Goal: Task Accomplishment & Management: Manage account settings

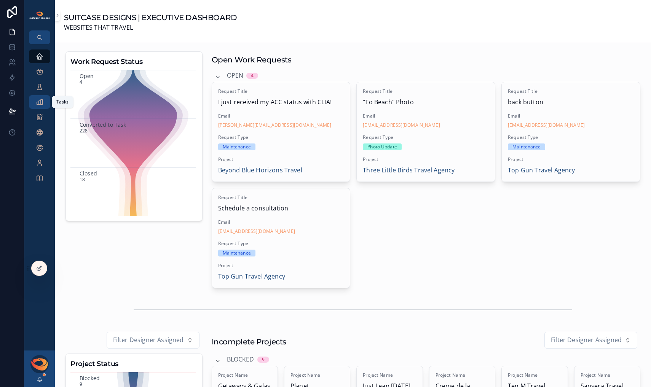
click at [43, 104] on icon "scrollable content" at bounding box center [40, 102] width 8 height 8
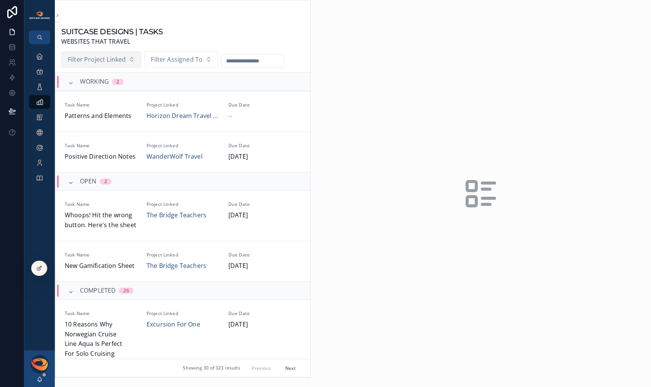
click at [109, 61] on span "Filter Project Linked" at bounding box center [97, 60] width 58 height 10
type input "*****"
click at [115, 93] on div "Jewel Vacations" at bounding box center [101, 92] width 91 height 14
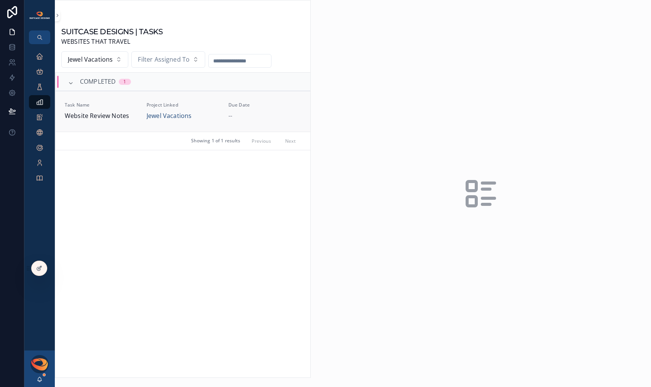
click at [115, 110] on div "Task Name Website Review Notes" at bounding box center [101, 111] width 73 height 19
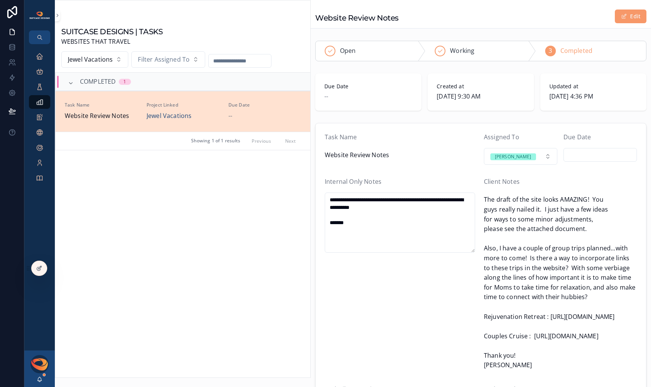
drag, startPoint x: 437, startPoint y: 97, endPoint x: 495, endPoint y: 97, distance: 58.2
click at [494, 97] on span "[DATE] 9:30 AM" at bounding box center [480, 97] width 88 height 10
click at [495, 97] on span "[DATE] 9:30 AM" at bounding box center [480, 97] width 88 height 10
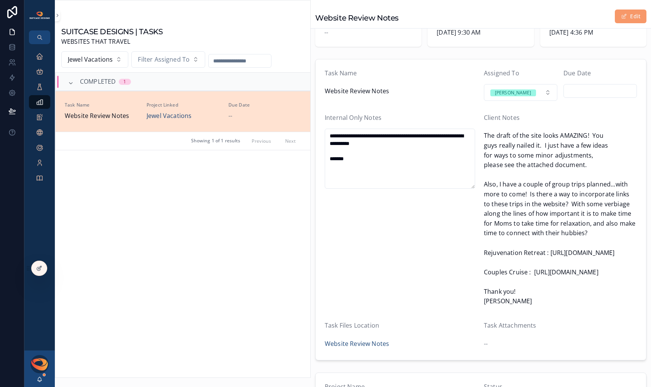
scroll to position [103, 0]
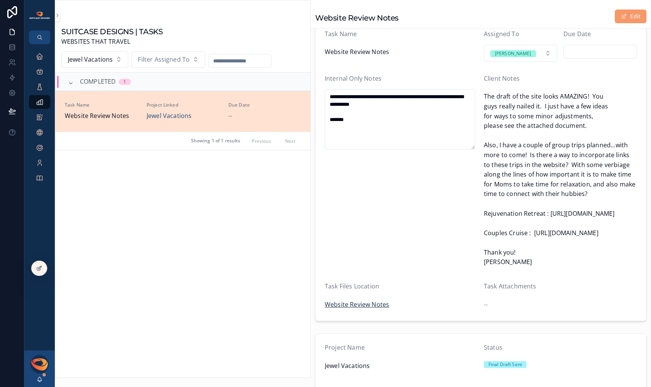
click at [360, 310] on span "Website Review Notes" at bounding box center [357, 305] width 64 height 10
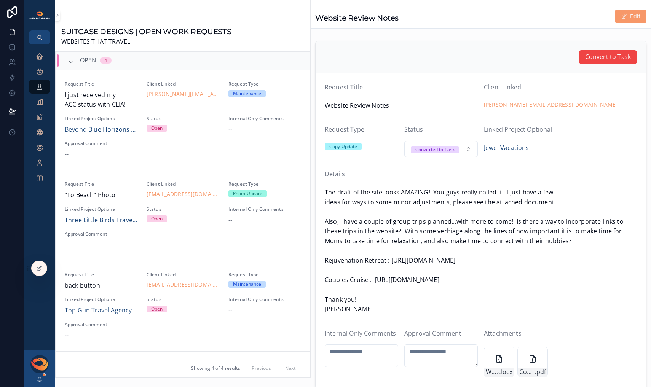
click at [418, 209] on span "The draft of the site looks AMAZING! You guys really nailed it. I just have a f…" at bounding box center [481, 251] width 312 height 127
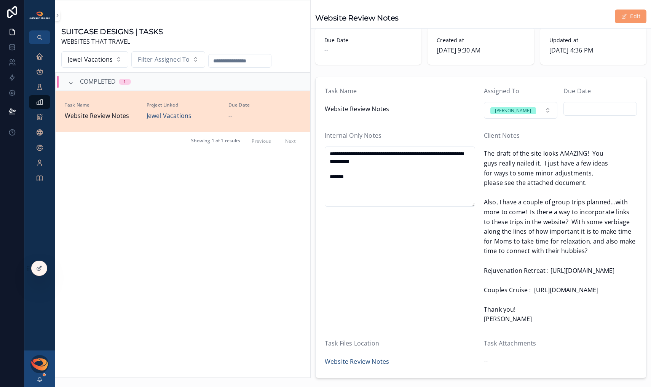
scroll to position [160, 0]
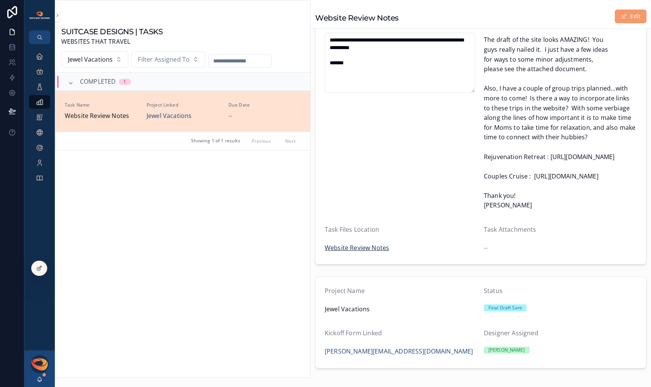
click at [344, 253] on span "Website Review Notes" at bounding box center [357, 248] width 64 height 10
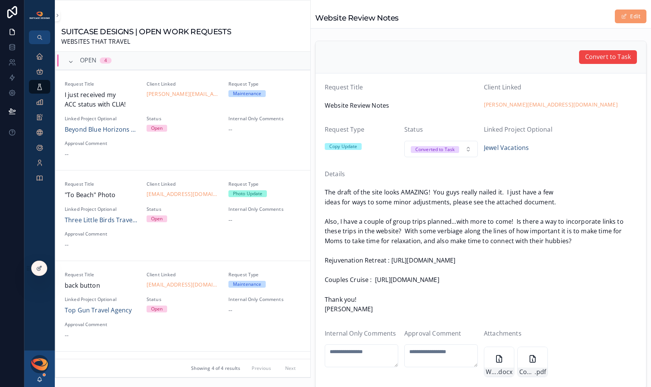
scroll to position [66, 0]
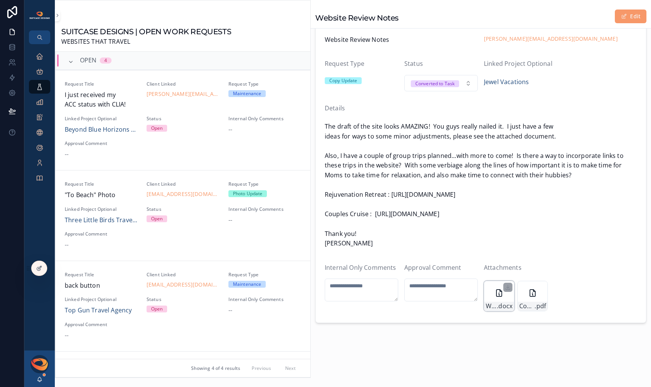
click at [496, 291] on icon "scrollable content" at bounding box center [498, 293] width 5 height 7
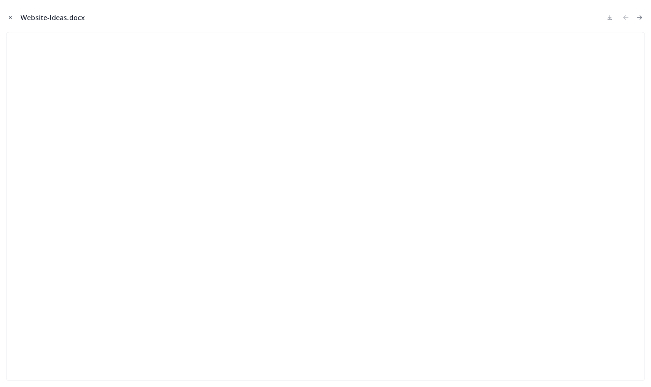
click at [12, 17] on icon "Close modal" at bounding box center [10, 17] width 5 height 5
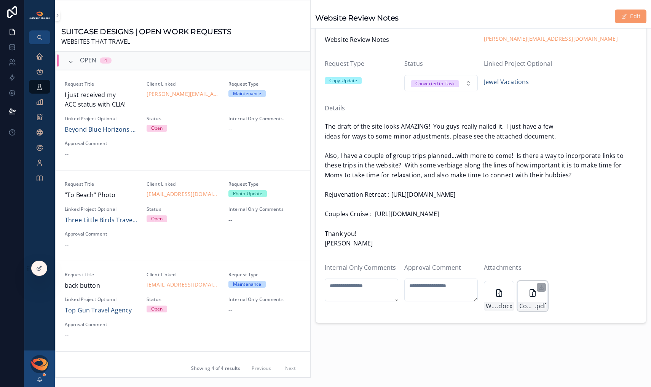
click at [528, 293] on icon "scrollable content" at bounding box center [532, 292] width 9 height 9
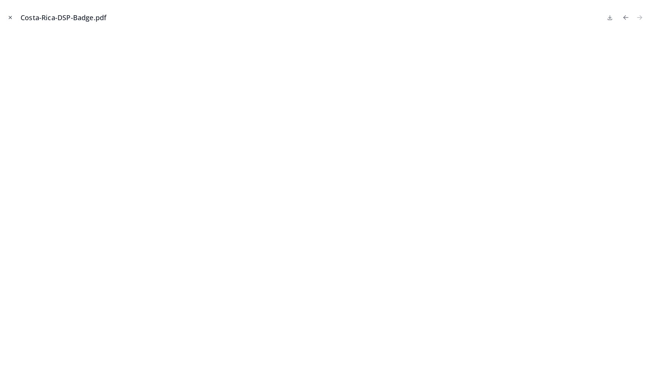
click at [8, 16] on icon "Close modal" at bounding box center [10, 17] width 5 height 5
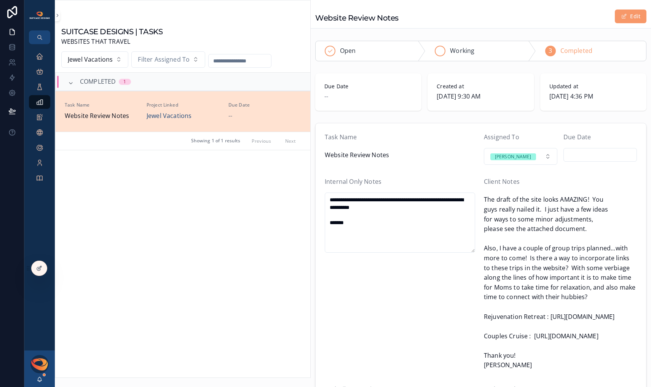
click at [440, 52] on icon "scrollable content" at bounding box center [440, 51] width 6 height 6
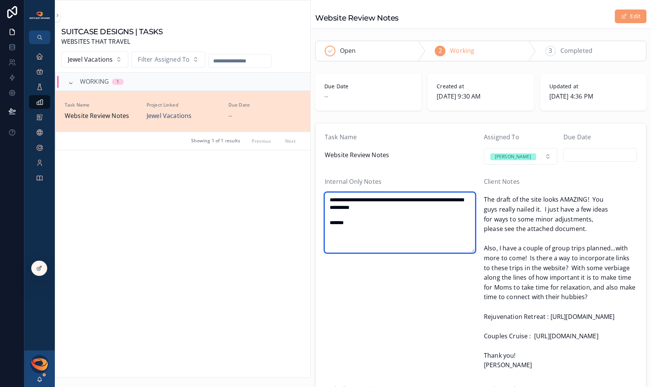
click at [385, 224] on textarea "**********" at bounding box center [400, 223] width 150 height 60
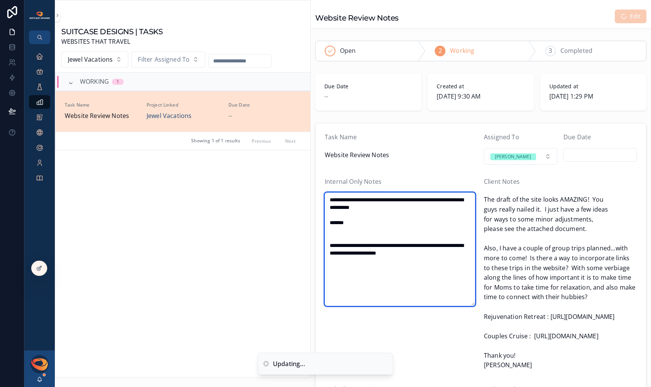
type textarea "**********"
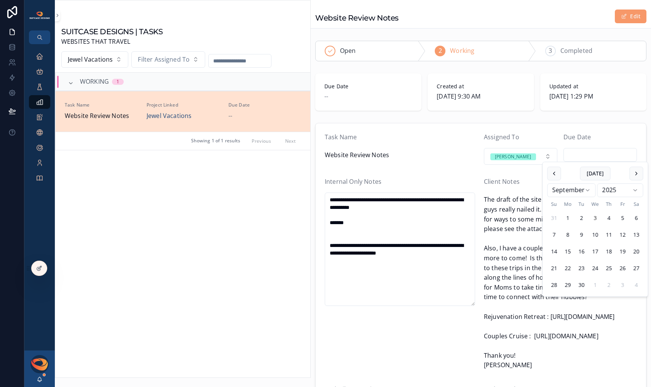
click at [576, 154] on input "scrollable content" at bounding box center [599, 155] width 73 height 11
click at [596, 174] on button "[DATE]" at bounding box center [595, 174] width 30 height 14
type input "********"
click at [401, 341] on div "**********" at bounding box center [401, 275] width 153 height 196
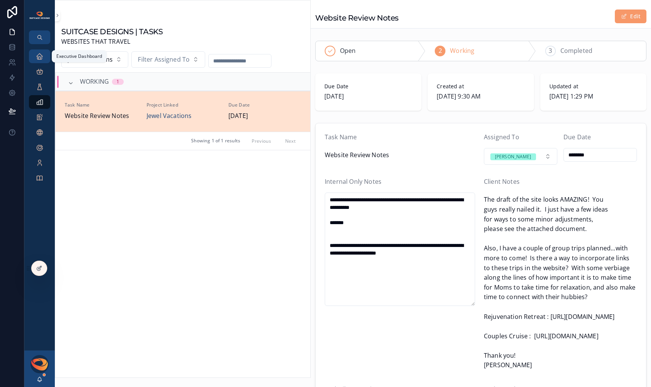
click at [38, 57] on icon "scrollable content" at bounding box center [40, 57] width 8 height 8
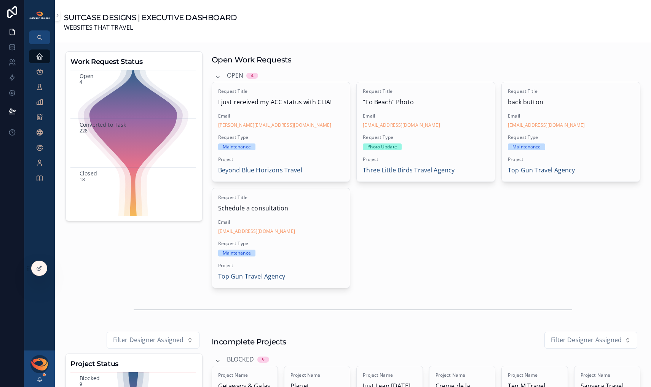
click at [42, 378] on icon "scrollable content" at bounding box center [40, 379] width 6 height 6
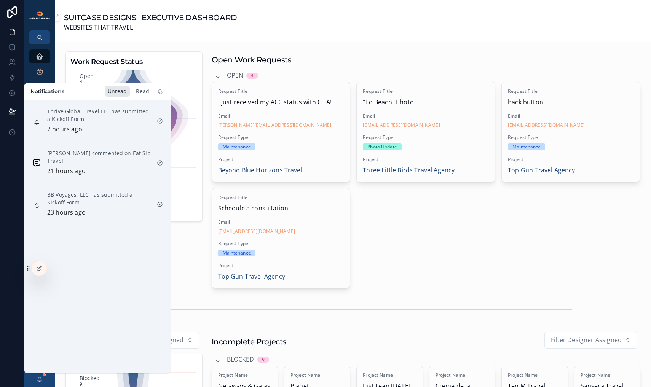
click at [138, 92] on div "Read" at bounding box center [142, 91] width 19 height 11
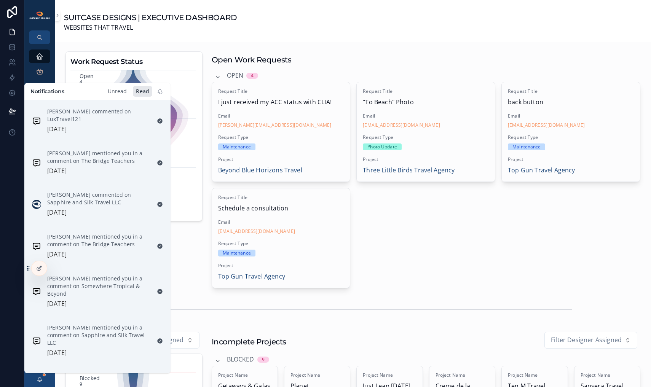
click at [121, 93] on div "Unread" at bounding box center [117, 91] width 25 height 11
